Goal: Information Seeking & Learning: Understand process/instructions

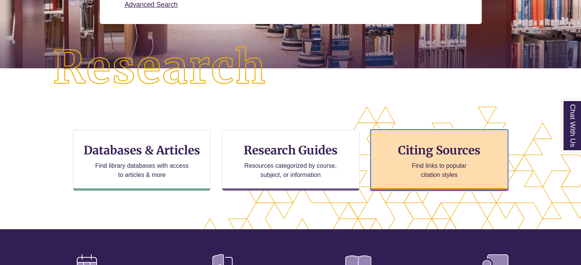
click at [417, 171] on p "Find links to popular citation styles" at bounding box center [439, 171] width 74 height 18
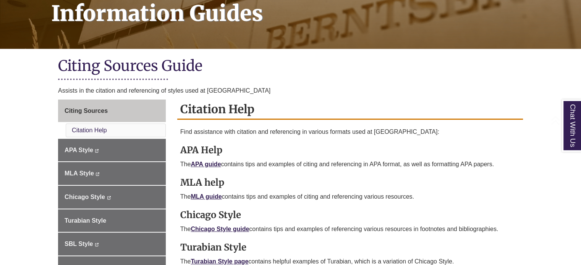
scroll to position [267, 0]
